Goal: Task Accomplishment & Management: Use online tool/utility

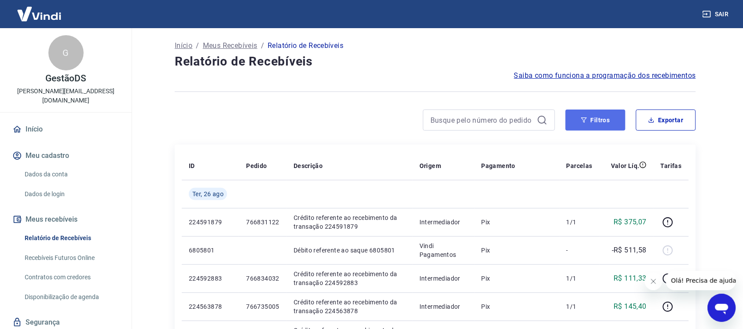
click at [600, 115] on button "Filtros" at bounding box center [596, 120] width 60 height 21
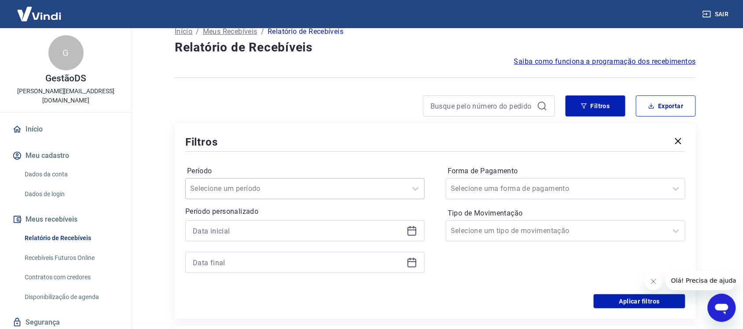
click at [270, 198] on div "Selecione um período" at bounding box center [305, 188] width 240 height 21
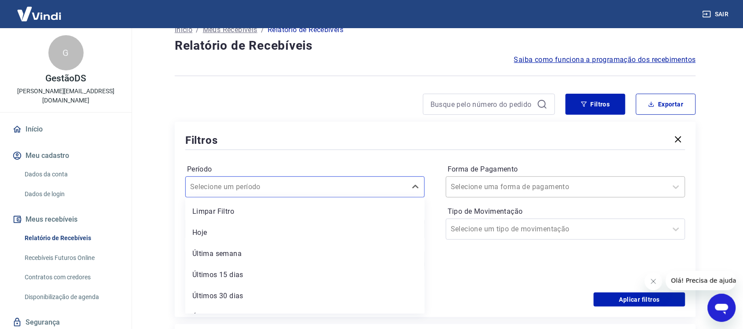
drag, startPoint x: 221, startPoint y: 232, endPoint x: 500, endPoint y: 189, distance: 283.1
click at [221, 232] on div "Hoje" at bounding box center [305, 233] width 240 height 18
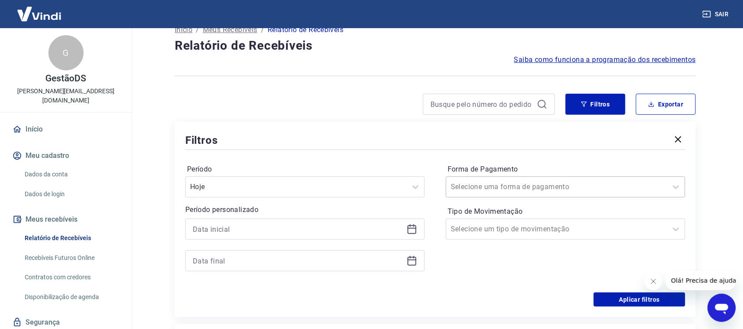
click at [500, 189] on input "Forma de Pagamento" at bounding box center [495, 187] width 89 height 11
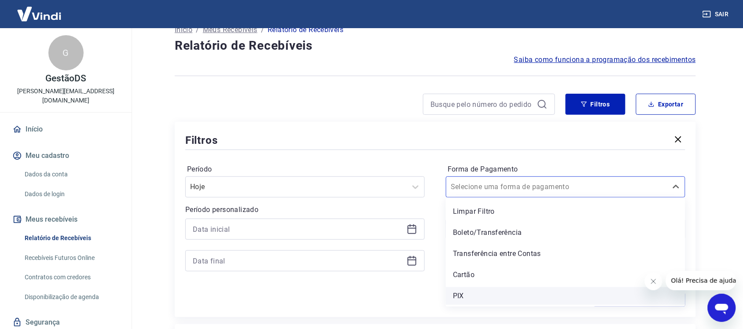
click at [466, 300] on div "PIX" at bounding box center [566, 297] width 240 height 18
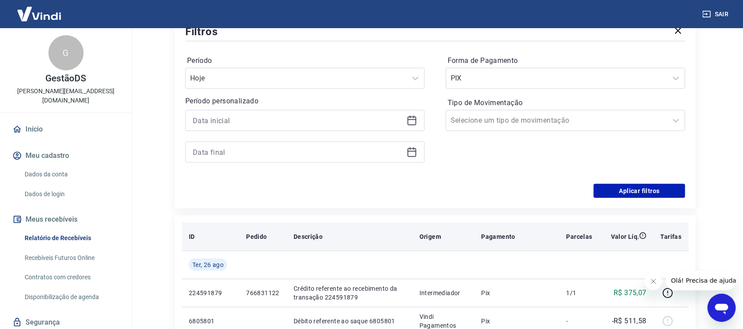
scroll to position [126, 0]
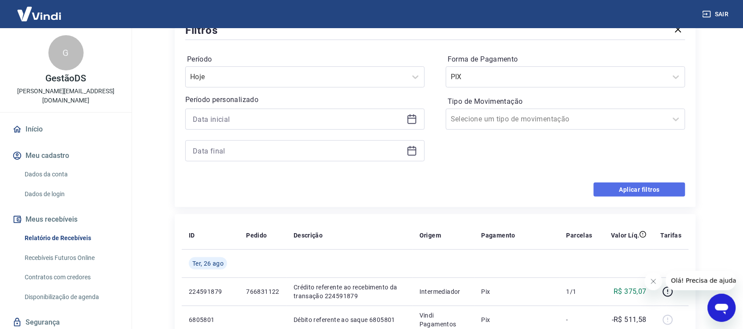
click at [612, 194] on button "Aplicar filtros" at bounding box center [640, 190] width 92 height 14
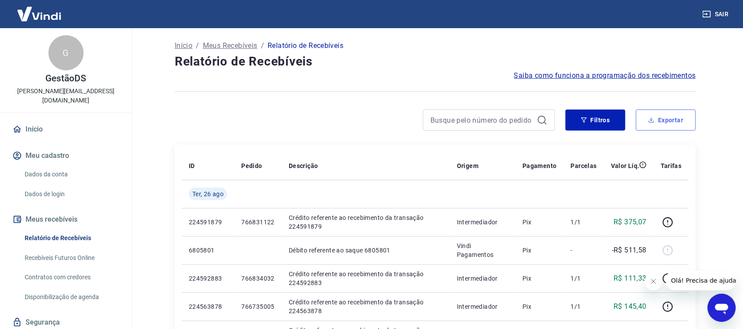
click at [672, 122] on button "Exportar" at bounding box center [666, 120] width 60 height 21
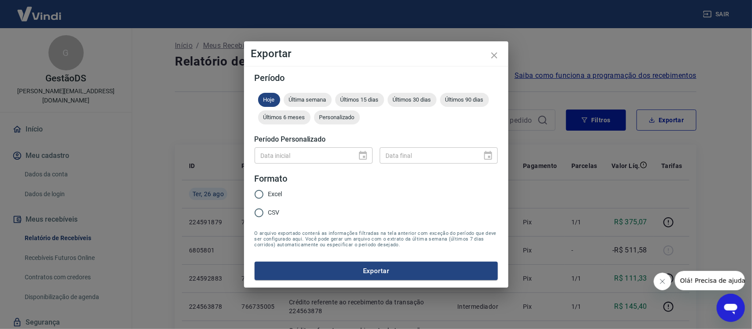
click at [287, 192] on div "Excel CSV" at bounding box center [272, 204] width 35 height 38
click at [283, 192] on div "Excel CSV" at bounding box center [272, 204] width 35 height 38
click at [281, 193] on span "Excel" at bounding box center [275, 194] width 14 height 9
click at [268, 193] on input "Excel" at bounding box center [259, 194] width 18 height 18
radio input "true"
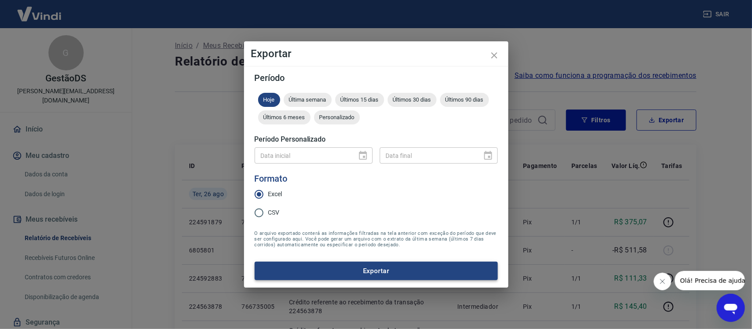
click at [348, 271] on button "Exportar" at bounding box center [376, 271] width 243 height 18
